Goal: Check status

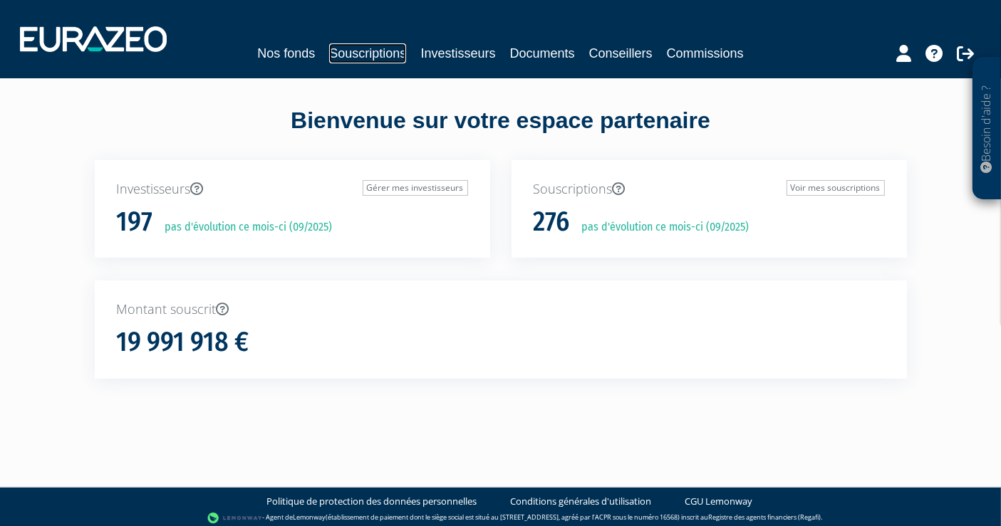
click at [342, 52] on link "Souscriptions" at bounding box center [367, 53] width 77 height 20
click at [376, 56] on link "Souscriptions" at bounding box center [367, 53] width 77 height 20
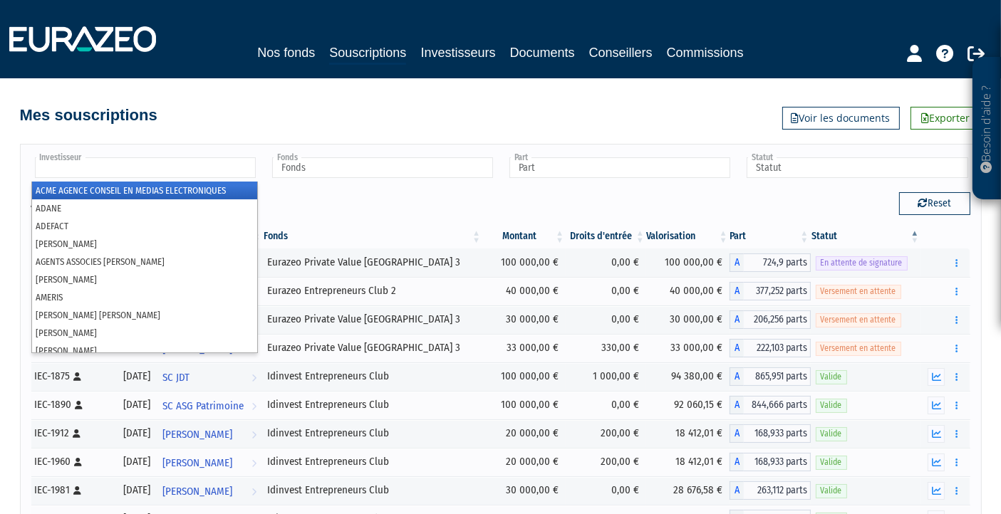
click at [181, 172] on input "text" at bounding box center [145, 167] width 221 height 21
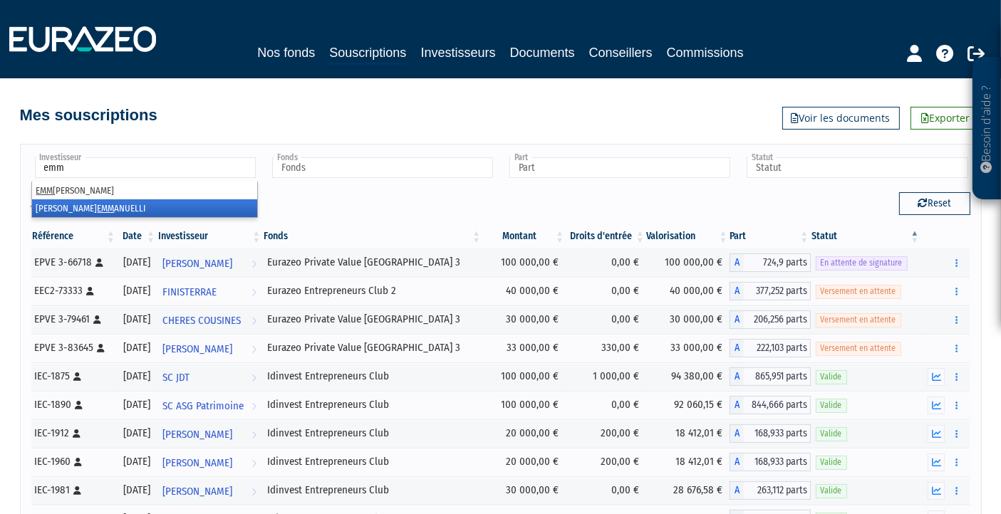
type input "emm"
click at [120, 204] on li "[PERSON_NAME]" at bounding box center [144, 208] width 225 height 18
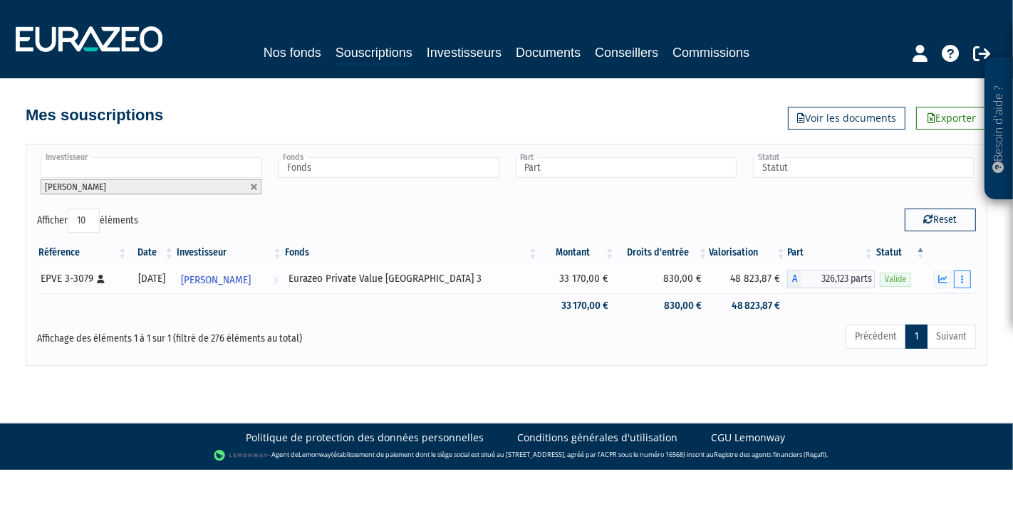
click at [965, 278] on button "button" at bounding box center [962, 280] width 17 height 18
click at [908, 332] on link "Historique de rachat(s)" at bounding box center [908, 332] width 118 height 24
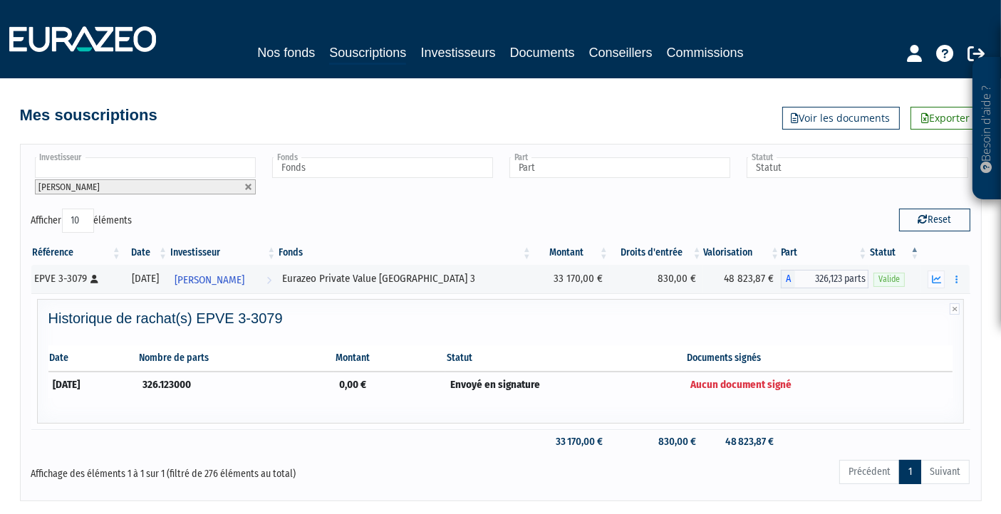
drag, startPoint x: 734, startPoint y: 376, endPoint x: 339, endPoint y: 378, distance: 394.7
click at [342, 376] on tr "[DATE] 326.123000 0,00 € Envoyé en signature Aucun document signé" at bounding box center [500, 385] width 905 height 26
click at [445, 387] on td "0,00 €" at bounding box center [389, 385] width 111 height 26
drag, startPoint x: 778, startPoint y: 359, endPoint x: 765, endPoint y: 377, distance: 21.9
click at [775, 360] on th "Documents signés" at bounding box center [818, 359] width 267 height 26
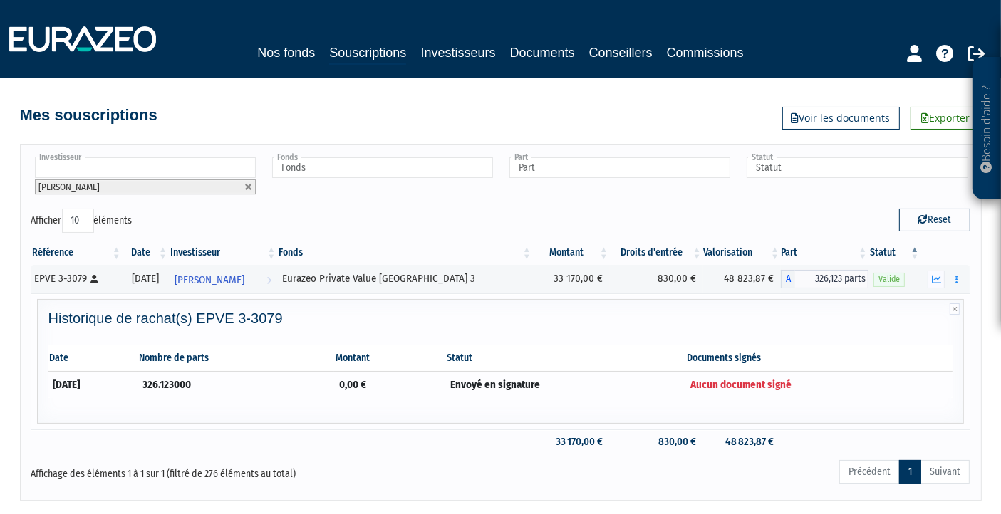
click at [765, 378] on span "Aucun document signé" at bounding box center [740, 384] width 101 height 13
click at [653, 331] on div "Historique de rachat(s) EPVE 3-3079 Date Nombre de parts Montant Statut Documen…" at bounding box center [500, 365] width 919 height 108
